Goal: Task Accomplishment & Management: Use online tool/utility

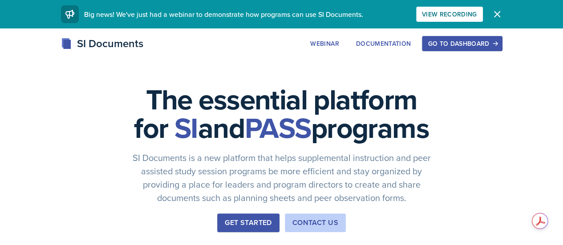
click at [496, 47] on div "Go to Dashboard" at bounding box center [462, 43] width 69 height 7
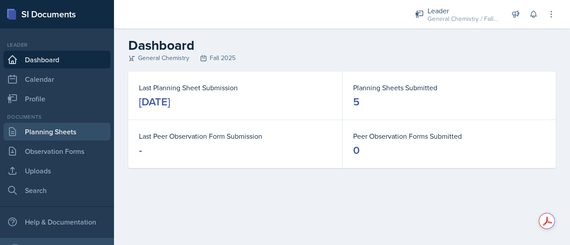
click at [51, 135] on link "Planning Sheets" at bounding box center [57, 132] width 107 height 18
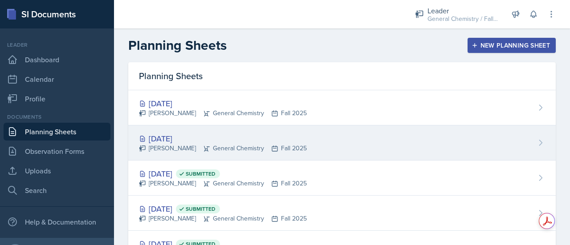
click at [181, 142] on div "[DATE]" at bounding box center [223, 139] width 168 height 12
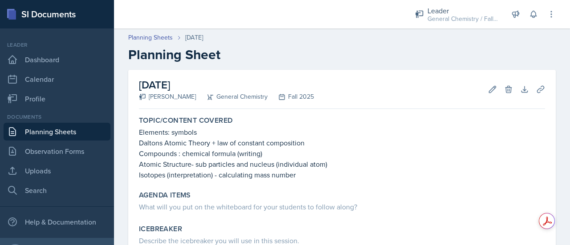
scroll to position [104, 0]
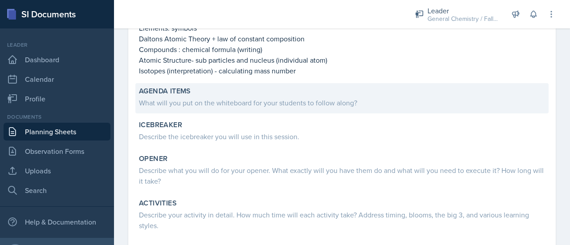
click at [206, 100] on div "What will you put on the whiteboard for your students to follow along?" at bounding box center [342, 102] width 406 height 11
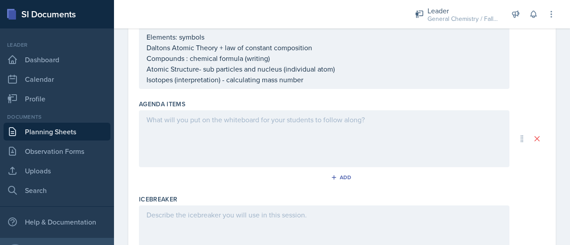
click at [198, 137] on div at bounding box center [324, 138] width 370 height 57
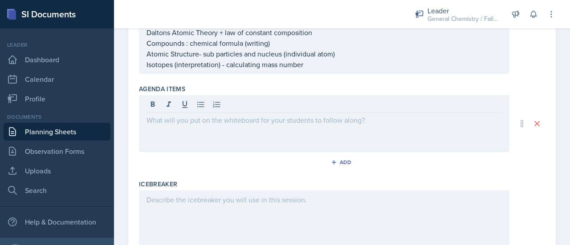
click at [199, 213] on div at bounding box center [324, 219] width 370 height 57
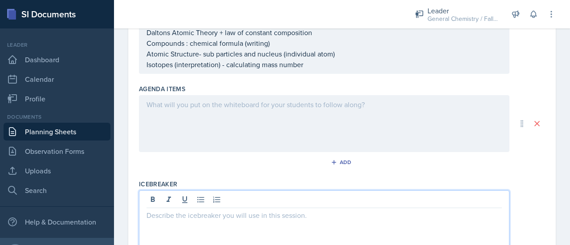
scroll to position [135, 0]
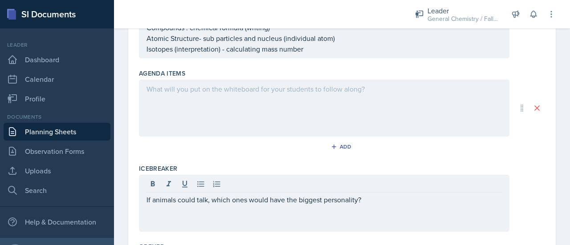
click at [243, 98] on div at bounding box center [324, 108] width 370 height 57
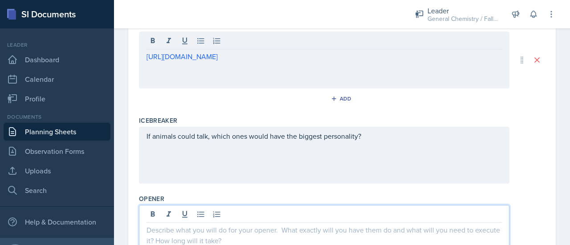
scroll to position [199, 0]
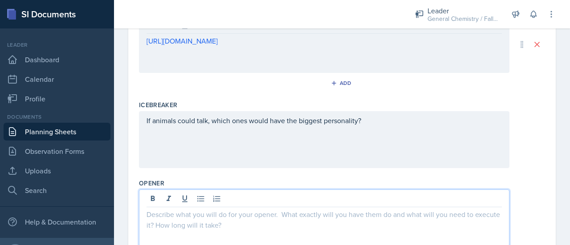
click at [250, 215] on p at bounding box center [323, 214] width 355 height 11
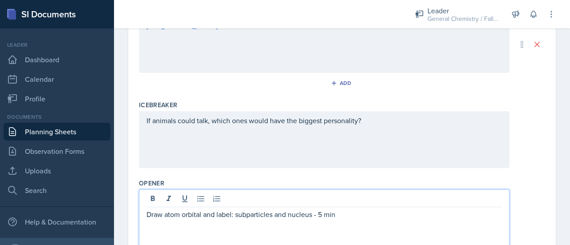
click at [247, 215] on p "Draw atom orbital and label: subparticles and nucleus - 5 min" at bounding box center [323, 214] width 355 height 11
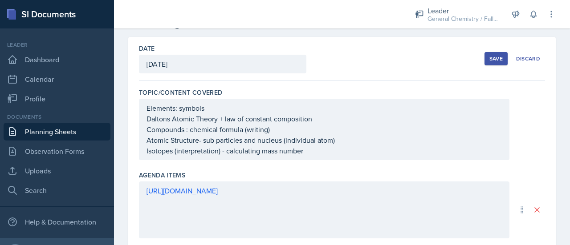
scroll to position [48, 0]
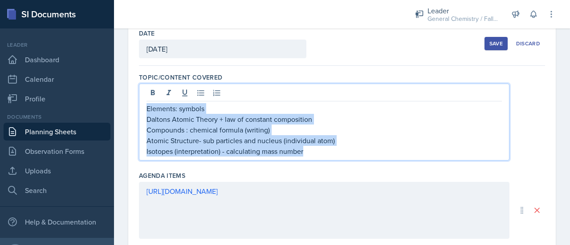
drag, startPoint x: 309, startPoint y: 151, endPoint x: 145, endPoint y: 106, distance: 170.3
click at [145, 106] on div "Elements: symbols Daltons Atomic Theory + law of constant composition Compounds…" at bounding box center [324, 122] width 370 height 77
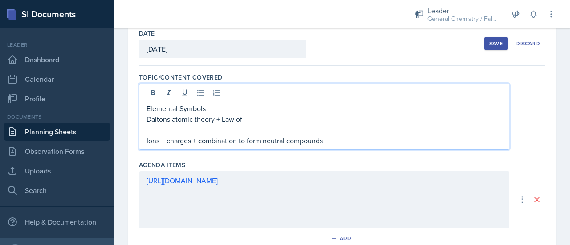
click at [170, 130] on p at bounding box center [323, 130] width 355 height 11
click at [247, 120] on p "Daltons atomic theory + Law of" at bounding box center [323, 119] width 355 height 11
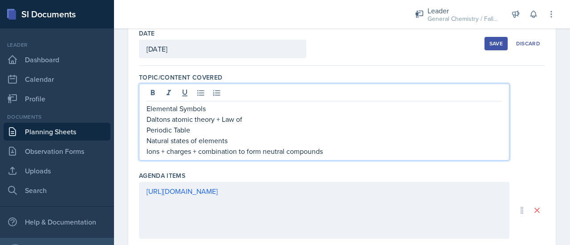
click at [247, 120] on p "Daltons atomic theory + Law of" at bounding box center [323, 119] width 355 height 11
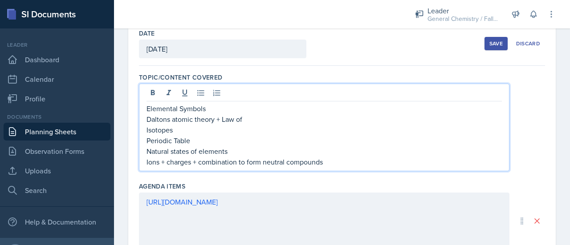
click at [259, 116] on p "Daltons atomic theory + Law of" at bounding box center [323, 119] width 355 height 11
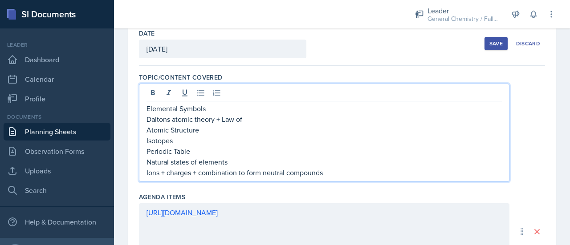
click at [246, 121] on p "Daltons atomic theory + Law of" at bounding box center [323, 119] width 355 height 11
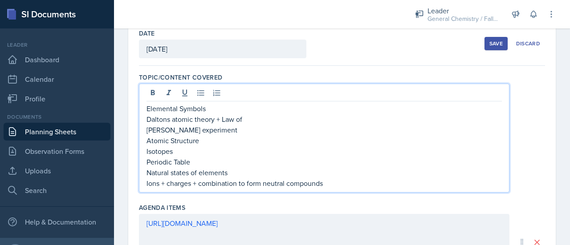
click at [271, 122] on p "Daltons atomic theory + Law of" at bounding box center [323, 119] width 355 height 11
click at [220, 110] on p "Elemental Symbols" at bounding box center [323, 108] width 355 height 11
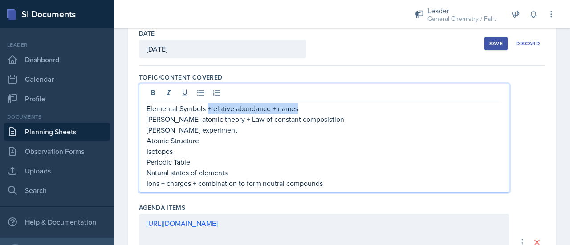
drag, startPoint x: 300, startPoint y: 110, endPoint x: 207, endPoint y: 110, distance: 92.6
click at [207, 110] on p "Elemental Symbols +relative abundance + names" at bounding box center [323, 108] width 355 height 11
click at [321, 125] on p "[PERSON_NAME] experiment" at bounding box center [323, 130] width 355 height 11
click at [322, 121] on p "[PERSON_NAME] atomic theory + Law of constant composistion" at bounding box center [323, 119] width 355 height 11
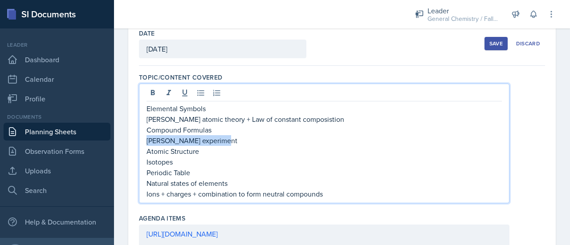
drag, startPoint x: 221, startPoint y: 140, endPoint x: 146, endPoint y: 140, distance: 74.8
click at [146, 140] on div "Elemental Symbols Daltons atomic theory + Law of constant composistion Compound…" at bounding box center [324, 144] width 370 height 120
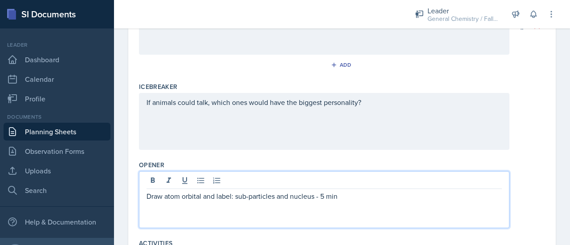
click at [353, 191] on p "Draw atom orbital and label: sub-particles and nucleus - 5 min" at bounding box center [323, 196] width 355 height 11
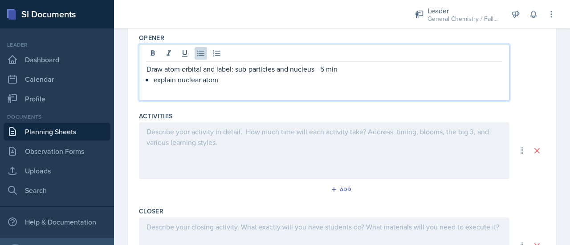
scroll to position [404, 0]
